Goal: Task Accomplishment & Management: Manage account settings

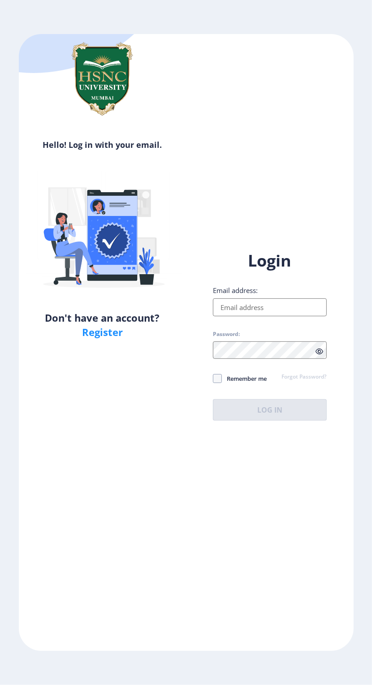
scroll to position [26, 0]
click at [272, 311] on input "Email address:" at bounding box center [270, 308] width 114 height 18
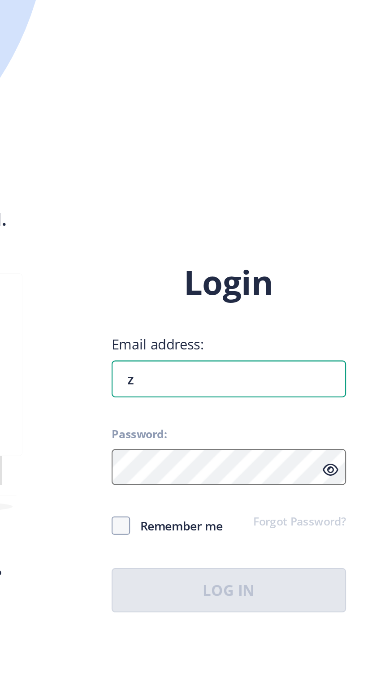
scroll to position [57, 0]
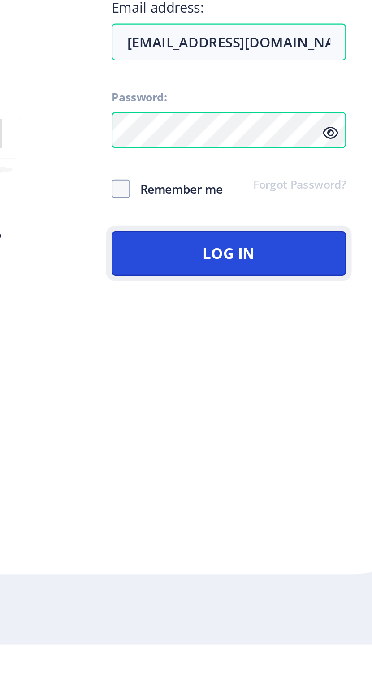
click at [231, 485] on button "Log In" at bounding box center [270, 496] width 114 height 22
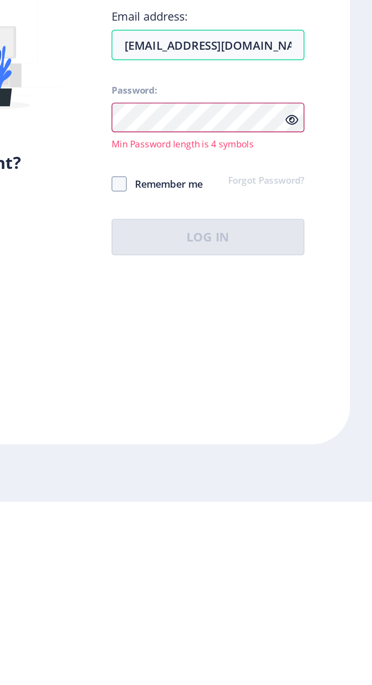
scroll to position [3, 0]
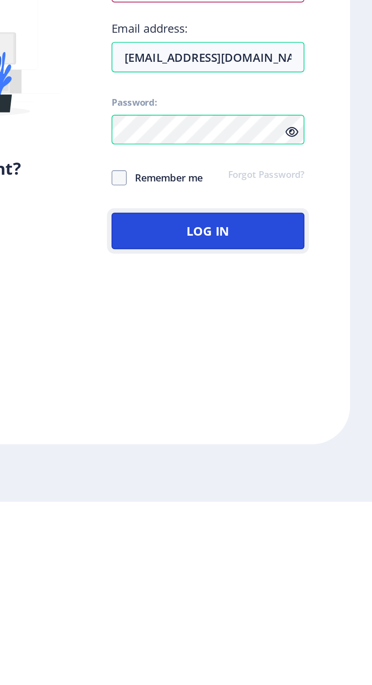
click at [302, 536] on button "Log In" at bounding box center [270, 526] width 114 height 22
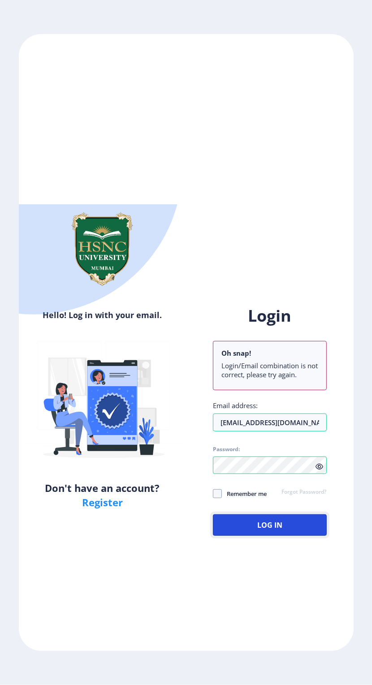
click at [311, 536] on button "Log In" at bounding box center [270, 526] width 114 height 22
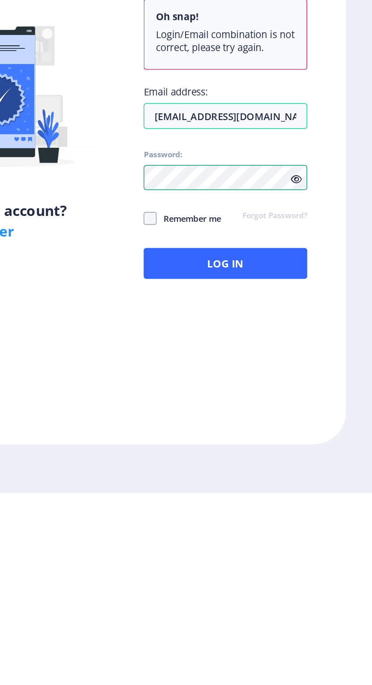
scroll to position [6, 0]
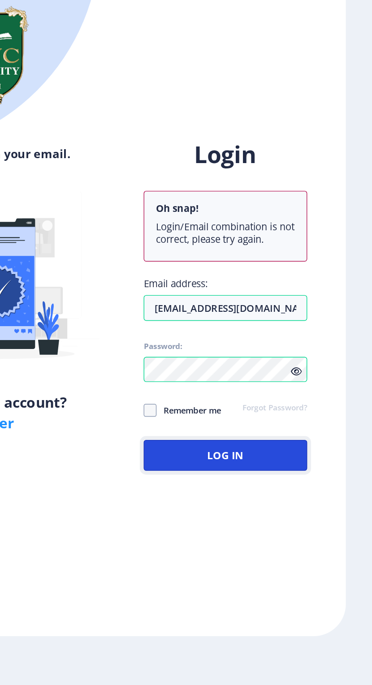
click at [294, 536] on button "Log In" at bounding box center [270, 526] width 114 height 22
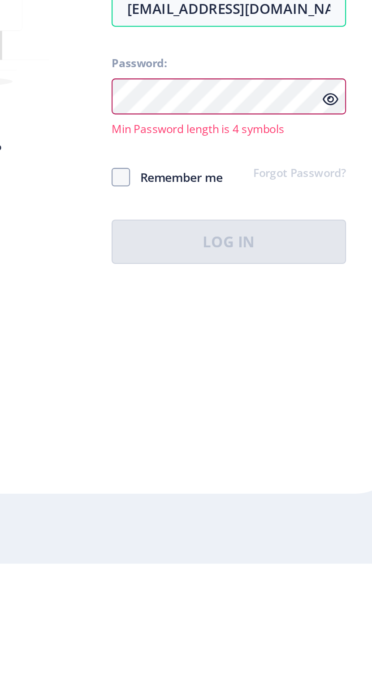
scroll to position [3, 0]
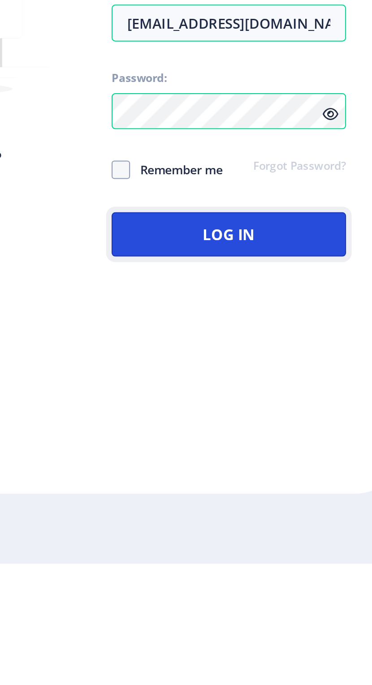
click at [307, 536] on button "Log In" at bounding box center [270, 526] width 114 height 22
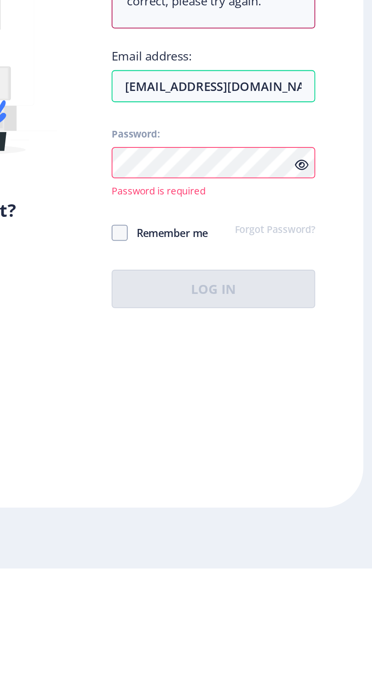
scroll to position [2, 0]
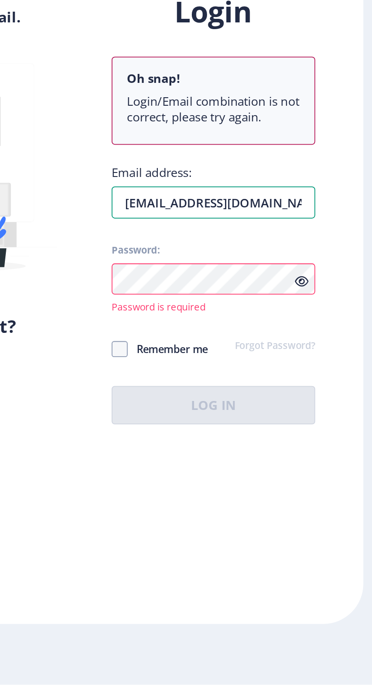
click at [317, 424] on input "[EMAIL_ADDRESS][DOMAIN_NAME]" at bounding box center [270, 416] width 114 height 18
type input "z"
paste input "[EMAIL_ADDRESS][DOMAIN_NAME]"
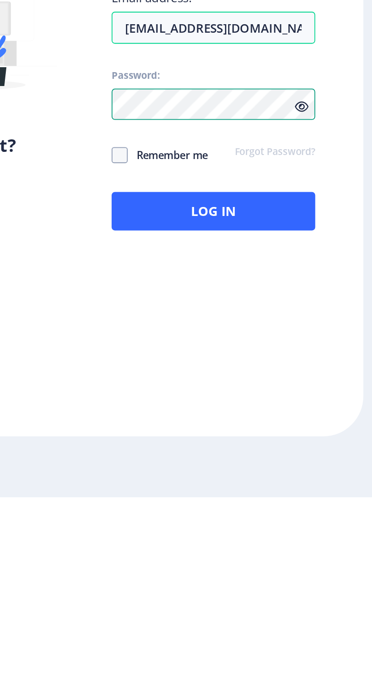
scroll to position [6, 0]
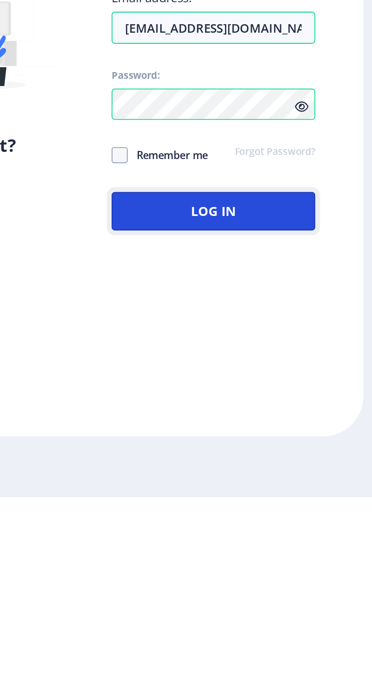
click at [303, 536] on button "Log In" at bounding box center [270, 526] width 114 height 22
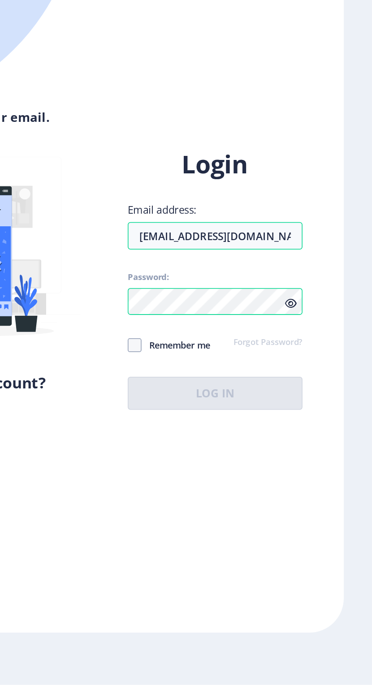
scroll to position [0, 0]
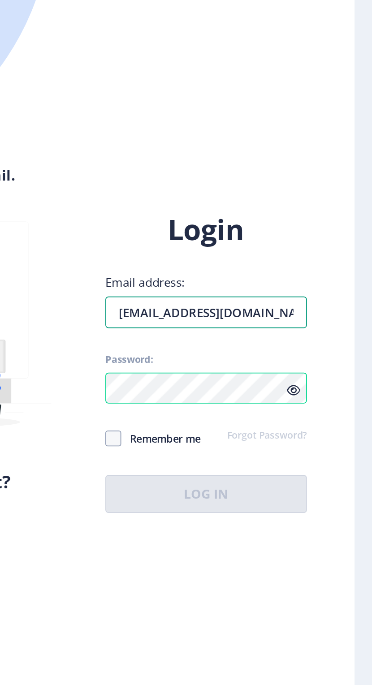
click at [310, 402] on input "[EMAIL_ADDRESS][DOMAIN_NAME]" at bounding box center [270, 393] width 114 height 18
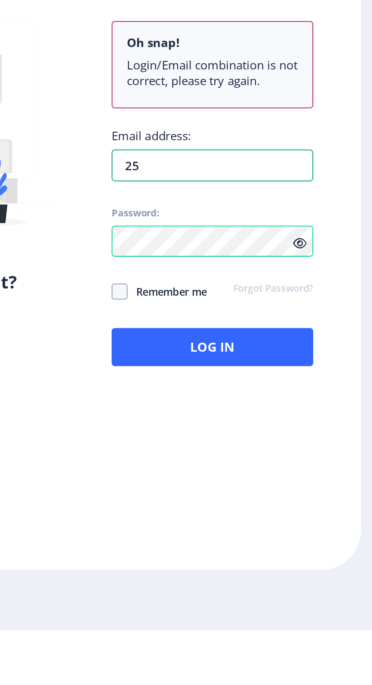
type input "2"
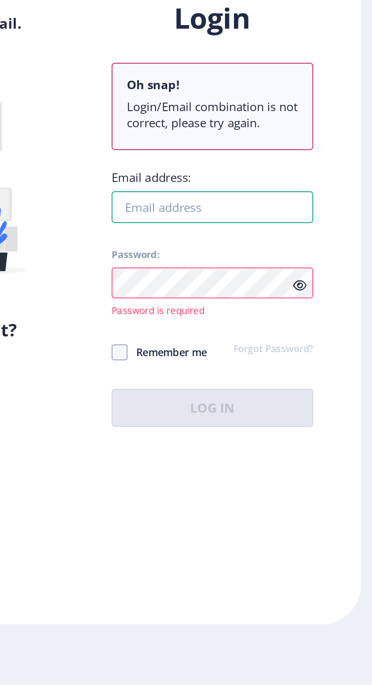
paste input "HSNCU#2025"
click at [289, 424] on input "HSNCU#2025" at bounding box center [270, 416] width 114 height 18
type input "H"
type input "[EMAIL_ADDRESS][DOMAIN_NAME]"
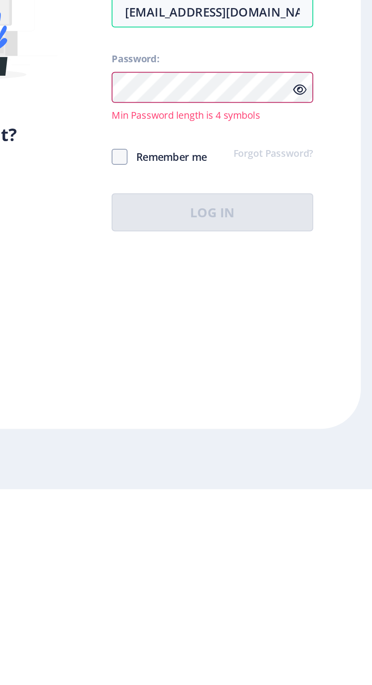
scroll to position [3, 0]
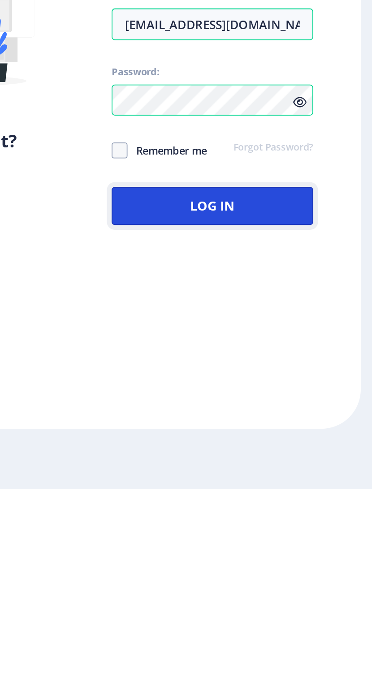
click at [312, 536] on button "Log In" at bounding box center [270, 526] width 114 height 22
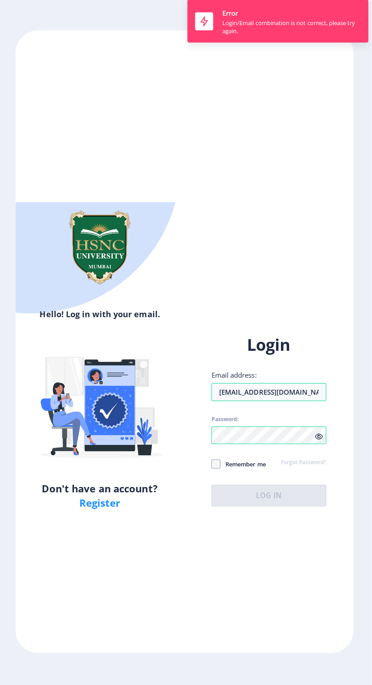
scroll to position [0, 0]
